Goal: Information Seeking & Learning: Learn about a topic

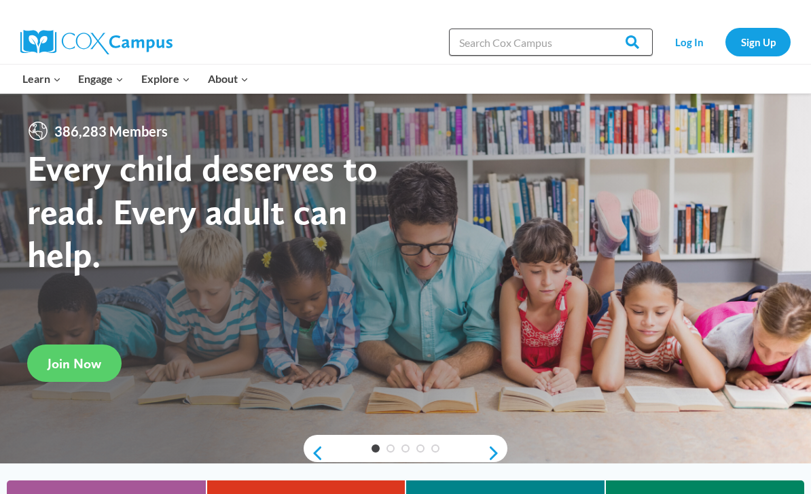
click at [494, 33] on input "Search in [URL][DOMAIN_NAME]" at bounding box center [551, 42] width 204 height 27
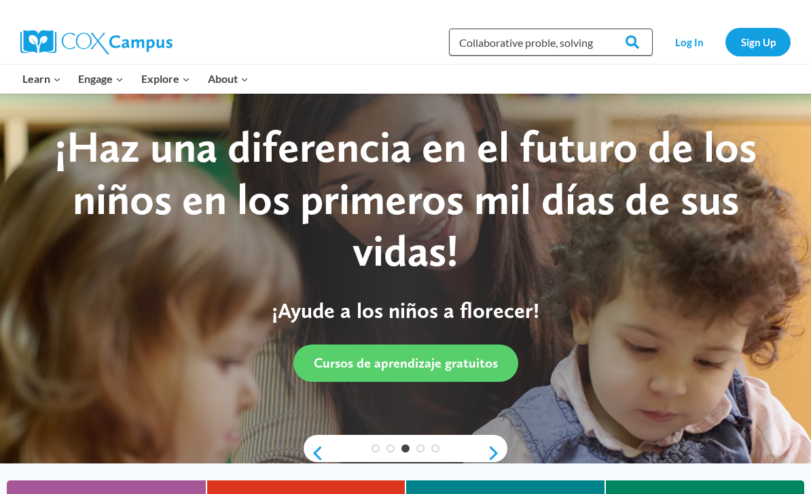
type input "Collaborative proble, solving"
click at [627, 42] on input "Search" at bounding box center [625, 42] width 53 height 27
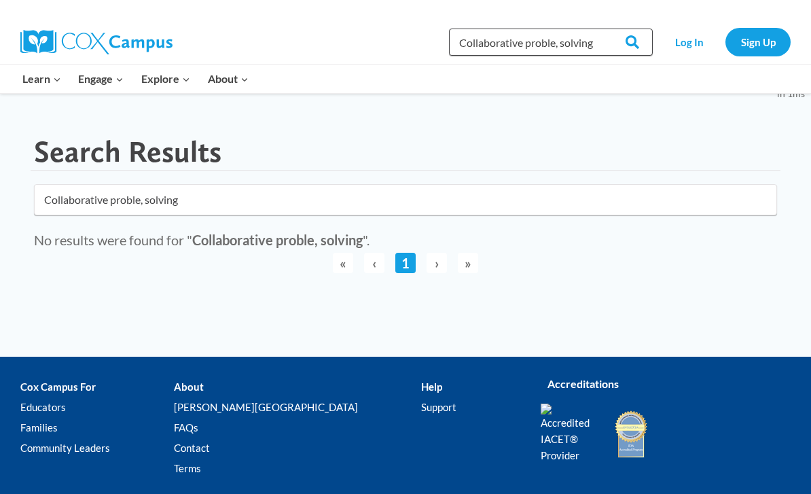
click at [560, 39] on input "Collaborative proble, solving" at bounding box center [551, 42] width 204 height 27
type input "Collaborative problem solving"
click at [633, 39] on input "Search" at bounding box center [625, 42] width 53 height 27
